Goal: Task Accomplishment & Management: Use online tool/utility

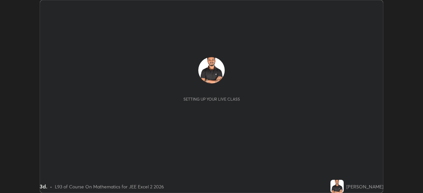
scroll to position [193, 423]
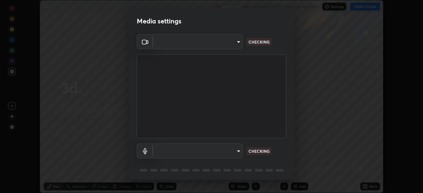
type input "0098613ca96d1cb365b3845fa694b9755ae94ec2d7c0f75973c998bbbf9ace16"
click at [237, 149] on body "Erase all 3d. Recording WAS SCHEDULED TO START AT 6:00 PM Settings START CLASS …" at bounding box center [211, 96] width 423 height 193
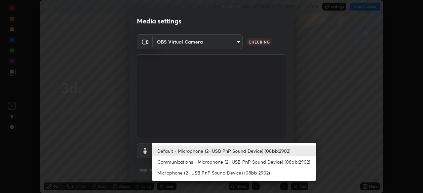
click at [236, 163] on li "Communications - Microphone (2- USB PnP Sound Device) (08bb:2902)" at bounding box center [234, 162] width 164 height 11
type input "communications"
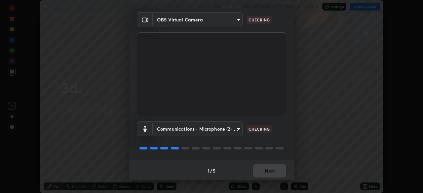
scroll to position [23, 0]
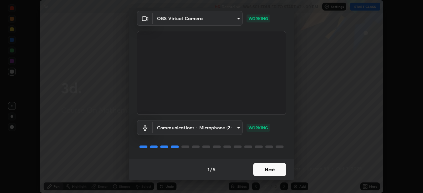
click at [262, 168] on button "Next" at bounding box center [269, 169] width 33 height 13
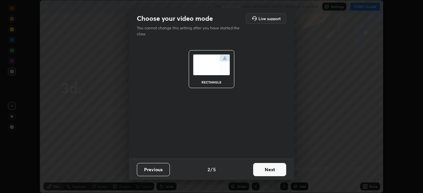
click at [261, 170] on button "Next" at bounding box center [269, 169] width 33 height 13
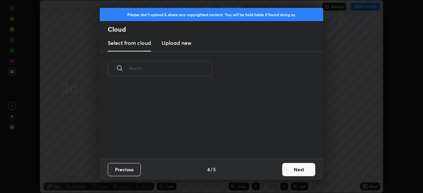
click at [261, 169] on div "Previous 4 / 5 Next" at bounding box center [211, 169] width 223 height 21
click at [289, 166] on button "Next" at bounding box center [298, 169] width 33 height 13
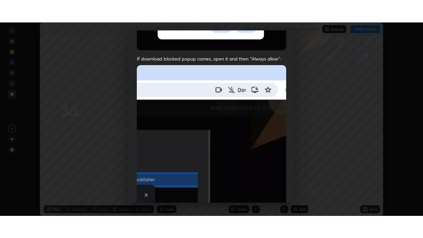
scroll to position [158, 0]
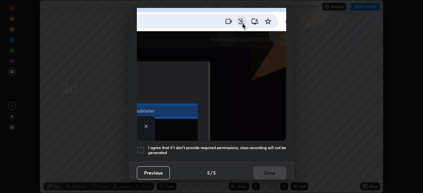
click at [264, 145] on h5 "I agree that if I don't provide required permissions, class recording will not …" at bounding box center [217, 150] width 138 height 10
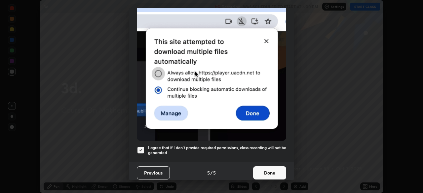
click at [266, 169] on button "Done" at bounding box center [269, 173] width 33 height 13
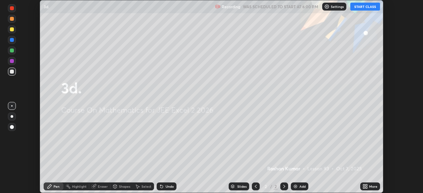
click at [363, 8] on button "START CLASS" at bounding box center [365, 7] width 30 height 8
click at [366, 185] on icon at bounding box center [366, 186] width 2 height 2
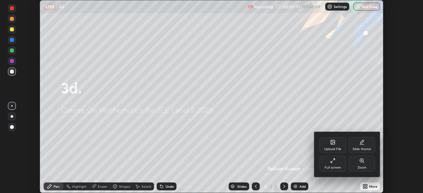
click at [333, 162] on icon at bounding box center [332, 160] width 5 height 5
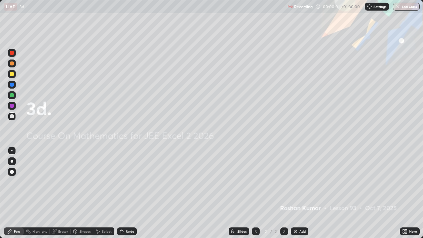
scroll to position [238, 423]
click at [293, 193] on img at bounding box center [295, 231] width 5 height 5
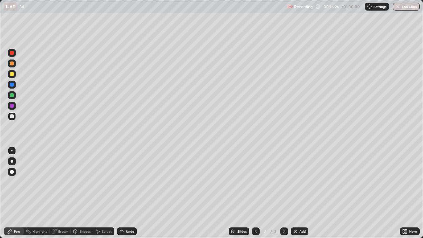
click at [12, 172] on div at bounding box center [12, 172] width 4 height 4
click at [11, 74] on div at bounding box center [12, 74] width 4 height 4
click at [12, 86] on div at bounding box center [12, 85] width 4 height 4
click at [10, 106] on div at bounding box center [12, 106] width 4 height 4
click at [12, 96] on div at bounding box center [12, 95] width 4 height 4
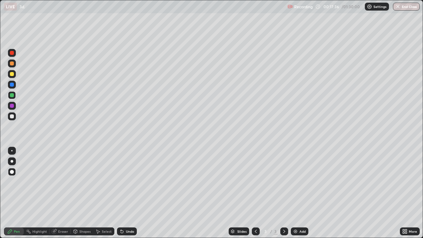
click at [12, 106] on div at bounding box center [12, 106] width 4 height 4
click at [12, 53] on div at bounding box center [12, 53] width 4 height 4
click at [12, 107] on div at bounding box center [12, 106] width 4 height 4
click at [12, 74] on div at bounding box center [12, 74] width 4 height 4
click at [12, 85] on div at bounding box center [12, 85] width 4 height 4
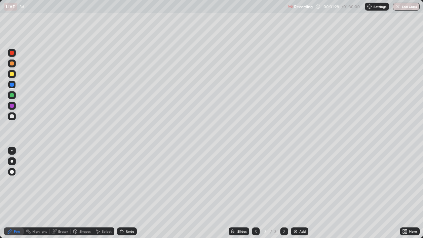
click at [12, 115] on div at bounding box center [12, 116] width 4 height 4
click at [294, 193] on img at bounding box center [295, 231] width 5 height 5
click at [11, 54] on div at bounding box center [12, 53] width 4 height 4
click at [14, 116] on div at bounding box center [12, 116] width 8 height 8
click at [10, 74] on div at bounding box center [12, 74] width 4 height 4
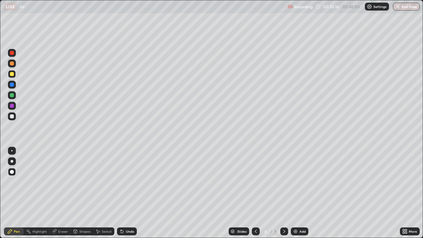
click at [12, 116] on div at bounding box center [12, 116] width 4 height 4
click at [12, 86] on div at bounding box center [12, 85] width 4 height 4
click at [12, 96] on div at bounding box center [12, 95] width 4 height 4
click at [12, 74] on div at bounding box center [12, 74] width 4 height 4
click at [12, 54] on div at bounding box center [12, 53] width 4 height 4
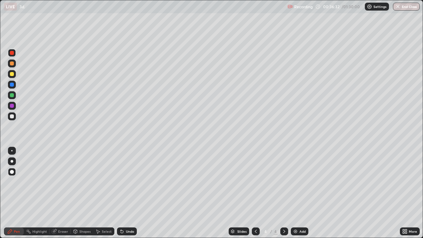
click at [13, 95] on div at bounding box center [12, 95] width 4 height 4
click at [11, 105] on div at bounding box center [12, 106] width 4 height 4
click at [13, 54] on div at bounding box center [12, 53] width 4 height 4
click at [296, 193] on img at bounding box center [295, 231] width 5 height 5
click at [12, 64] on div at bounding box center [12, 63] width 4 height 4
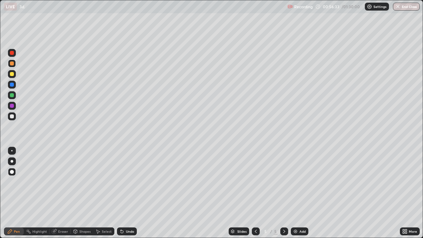
click at [12, 97] on div at bounding box center [12, 95] width 4 height 4
click at [11, 76] on div at bounding box center [12, 74] width 4 height 4
click at [12, 107] on div at bounding box center [12, 106] width 4 height 4
click at [11, 116] on div at bounding box center [12, 116] width 4 height 4
click at [13, 65] on div at bounding box center [12, 63] width 4 height 4
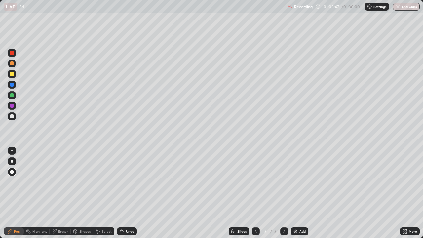
click at [13, 85] on div at bounding box center [12, 85] width 4 height 4
click at [12, 94] on div at bounding box center [12, 95] width 4 height 4
click at [13, 86] on div at bounding box center [12, 85] width 4 height 4
click at [13, 66] on div at bounding box center [12, 63] width 8 height 8
click at [293, 193] on img at bounding box center [295, 231] width 5 height 5
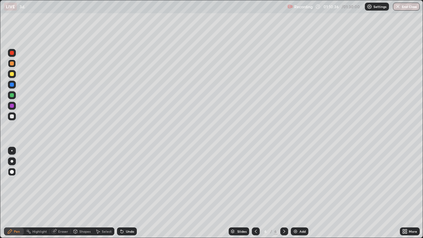
click at [12, 94] on div at bounding box center [12, 95] width 4 height 4
click at [11, 107] on div at bounding box center [12, 106] width 4 height 4
click at [13, 86] on div at bounding box center [12, 85] width 4 height 4
click at [13, 117] on div at bounding box center [12, 116] width 4 height 4
click at [12, 95] on div at bounding box center [12, 95] width 4 height 4
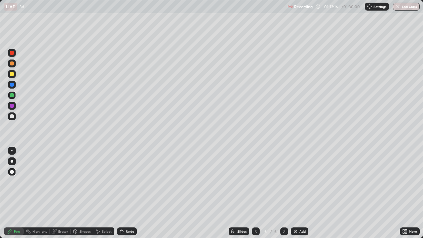
click at [12, 86] on div at bounding box center [12, 85] width 4 height 4
click at [13, 54] on div at bounding box center [12, 53] width 4 height 4
click at [11, 76] on div at bounding box center [12, 74] width 4 height 4
click at [12, 96] on div at bounding box center [12, 95] width 4 height 4
click at [12, 84] on div at bounding box center [12, 85] width 4 height 4
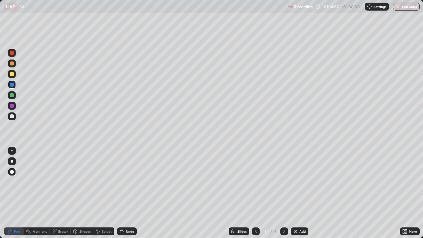
click at [12, 52] on div at bounding box center [12, 53] width 4 height 4
click at [13, 106] on div at bounding box center [12, 106] width 4 height 4
click at [13, 86] on div at bounding box center [12, 85] width 4 height 4
click at [12, 117] on div at bounding box center [12, 116] width 4 height 4
click at [294, 193] on img at bounding box center [295, 231] width 5 height 5
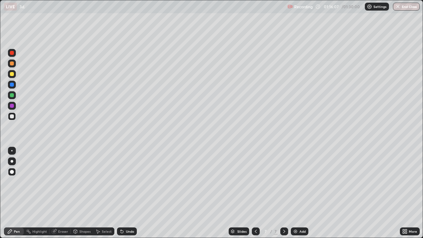
click at [13, 75] on div at bounding box center [12, 74] width 4 height 4
click at [256, 193] on icon at bounding box center [256, 231] width 2 height 3
click at [284, 193] on icon at bounding box center [283, 231] width 5 height 5
click at [13, 54] on div at bounding box center [12, 53] width 4 height 4
click at [255, 193] on icon at bounding box center [255, 231] width 5 height 5
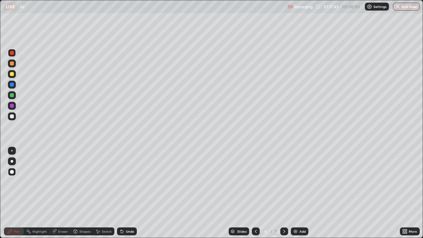
click at [283, 193] on icon at bounding box center [283, 231] width 5 height 5
click at [12, 74] on div at bounding box center [12, 74] width 4 height 4
click at [13, 74] on div at bounding box center [12, 74] width 4 height 4
click at [12, 86] on div at bounding box center [12, 85] width 4 height 4
click at [11, 54] on div at bounding box center [12, 53] width 4 height 4
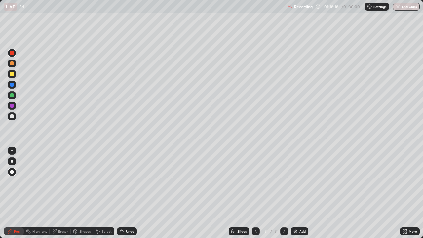
click at [11, 96] on div at bounding box center [12, 95] width 4 height 4
click at [255, 193] on icon at bounding box center [255, 231] width 5 height 5
click at [284, 193] on icon at bounding box center [283, 231] width 5 height 5
click at [255, 193] on icon at bounding box center [256, 231] width 2 height 3
click at [282, 193] on icon at bounding box center [283, 231] width 5 height 5
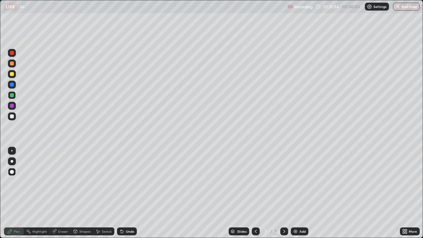
click at [255, 193] on icon at bounding box center [255, 231] width 5 height 5
click at [281, 193] on div at bounding box center [284, 231] width 8 height 8
click at [255, 193] on icon at bounding box center [255, 231] width 5 height 5
click at [284, 193] on icon at bounding box center [283, 231] width 5 height 5
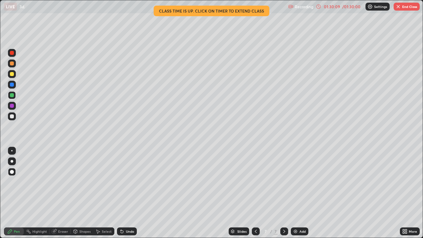
click at [411, 193] on div "More" at bounding box center [410, 231] width 20 height 8
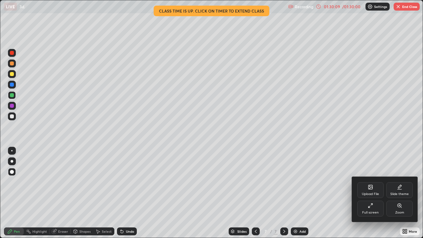
click at [415, 193] on div at bounding box center [211, 119] width 423 height 238
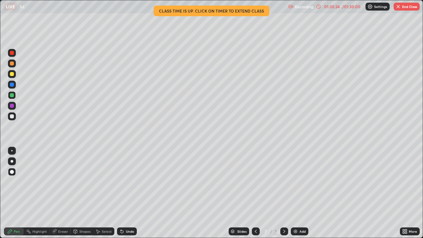
click at [404, 7] on button "End Class" at bounding box center [407, 7] width 26 height 8
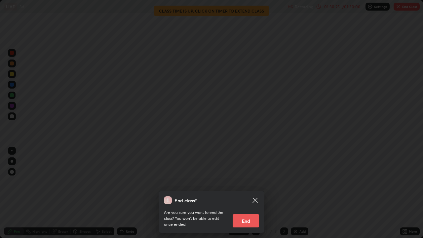
click at [247, 193] on button "End" at bounding box center [246, 220] width 26 height 13
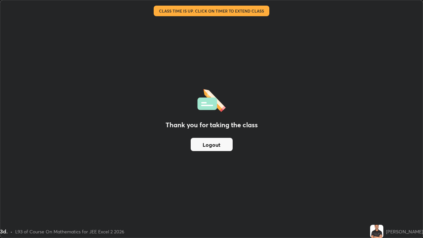
click at [217, 145] on button "Logout" at bounding box center [212, 144] width 42 height 13
